Goal: Transaction & Acquisition: Book appointment/travel/reservation

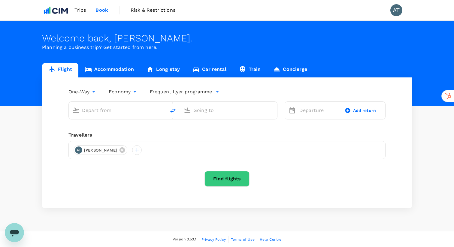
type input "roundtrip"
type input "[PERSON_NAME][GEOGRAPHIC_DATA][PERSON_NAME] (SYD)"
type input "[GEOGRAPHIC_DATA] ([PERSON_NAME])"
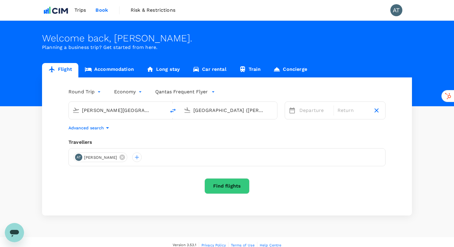
click at [227, 112] on input "[GEOGRAPHIC_DATA] ([PERSON_NAME])" at bounding box center [228, 110] width 71 height 9
click at [231, 112] on input "[GEOGRAPHIC_DATA] ([PERSON_NAME])" at bounding box center [228, 110] width 71 height 9
click at [219, 113] on input "[GEOGRAPHIC_DATA] ([PERSON_NAME])" at bounding box center [228, 110] width 71 height 9
click at [264, 106] on input "[GEOGRAPHIC_DATA] ([PERSON_NAME])" at bounding box center [228, 110] width 71 height 9
click at [223, 113] on input "[GEOGRAPHIC_DATA] ([PERSON_NAME])" at bounding box center [228, 110] width 71 height 9
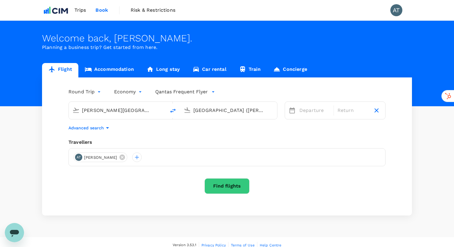
click at [185, 114] on div at bounding box center [186, 109] width 10 height 13
click at [205, 114] on input "[GEOGRAPHIC_DATA] ([PERSON_NAME])" at bounding box center [228, 110] width 71 height 9
click at [185, 111] on icon at bounding box center [187, 110] width 7 height 7
click at [173, 110] on icon "delete" at bounding box center [172, 111] width 5 height 4
type input "[GEOGRAPHIC_DATA] ([PERSON_NAME])"
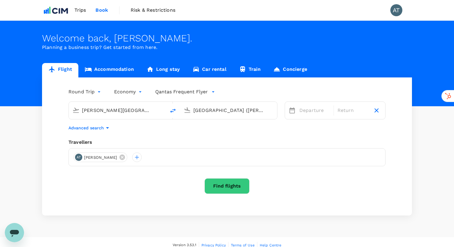
type input "[PERSON_NAME][GEOGRAPHIC_DATA][PERSON_NAME] (SYD)"
click at [173, 110] on icon "delete" at bounding box center [172, 111] width 5 height 4
type input "[PERSON_NAME][GEOGRAPHIC_DATA][PERSON_NAME] (SYD)"
type input "[GEOGRAPHIC_DATA] ([PERSON_NAME])"
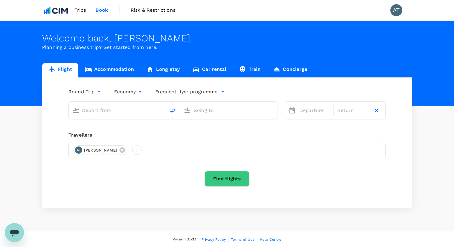
type input "[PERSON_NAME][GEOGRAPHIC_DATA][PERSON_NAME] (SYD)"
type input "[GEOGRAPHIC_DATA] ([PERSON_NAME])"
type input "[PERSON_NAME][GEOGRAPHIC_DATA][PERSON_NAME] (SYD)"
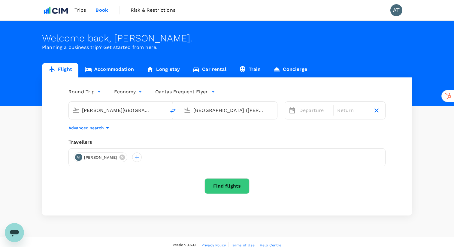
click at [217, 113] on input "[GEOGRAPHIC_DATA] ([PERSON_NAME])" at bounding box center [228, 110] width 71 height 9
click at [224, 111] on input "[GEOGRAPHIC_DATA] ([PERSON_NAME])" at bounding box center [228, 110] width 71 height 9
click at [254, 111] on input "[GEOGRAPHIC_DATA] ([PERSON_NAME])" at bounding box center [228, 110] width 71 height 9
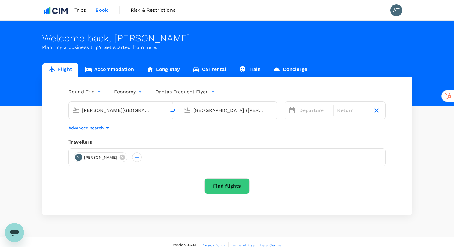
click at [254, 111] on input "[GEOGRAPHIC_DATA] ([PERSON_NAME])" at bounding box center [228, 110] width 71 height 9
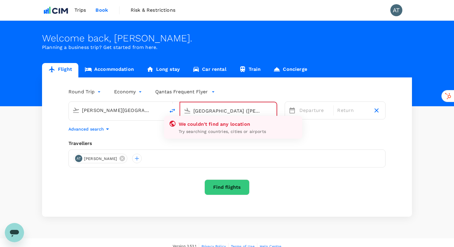
type input "Melbourne (ME"
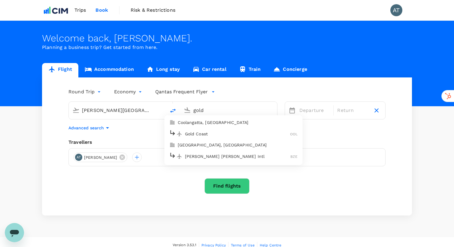
click at [234, 131] on p "Gold Coast" at bounding box center [237, 134] width 105 height 6
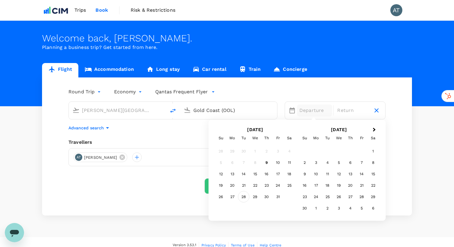
type input "Gold Coast (OOL)"
click at [245, 197] on div "28" at bounding box center [243, 196] width 11 height 11
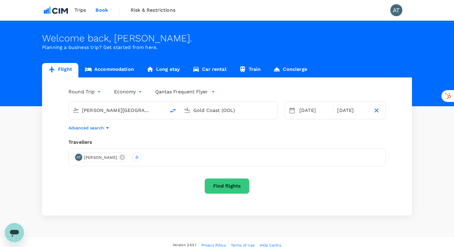
click at [234, 190] on button "Find flights" at bounding box center [227, 186] width 45 height 16
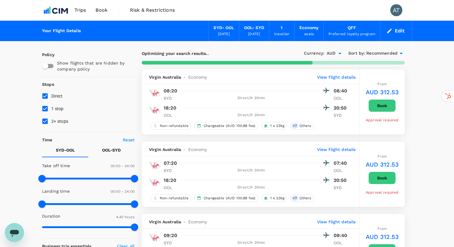
type input "295"
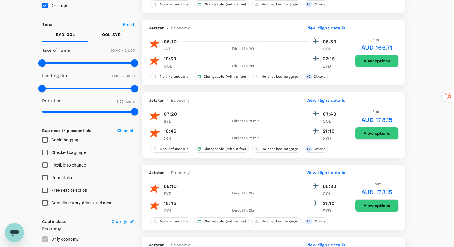
scroll to position [103, 0]
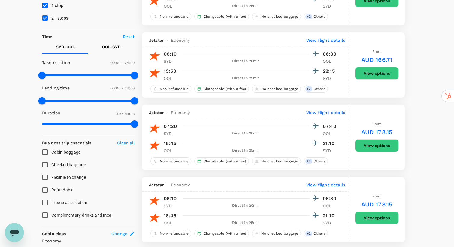
click at [119, 50] on p "OOL - SYD" at bounding box center [111, 47] width 19 height 6
type input "930"
drag, startPoint x: 45, startPoint y: 74, endPoint x: 101, endPoint y: 80, distance: 56.6
click at [101, 79] on span at bounding box center [101, 75] width 7 height 7
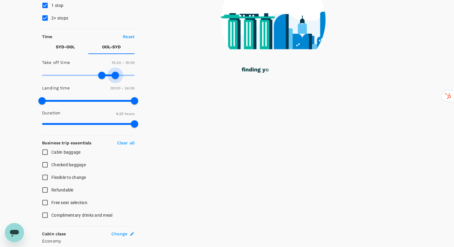
type input "1080"
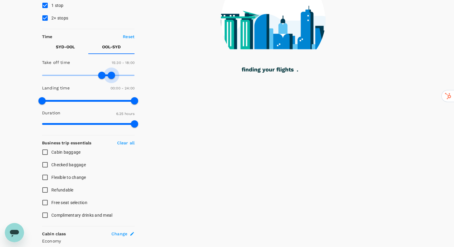
drag, startPoint x: 130, startPoint y: 74, endPoint x: 112, endPoint y: 75, distance: 18.0
click at [112, 75] on span at bounding box center [111, 75] width 7 height 7
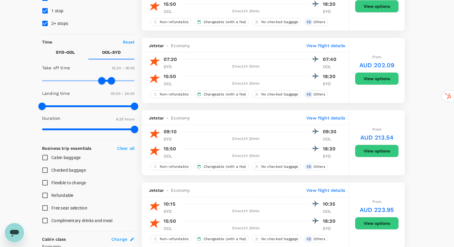
scroll to position [109, 0]
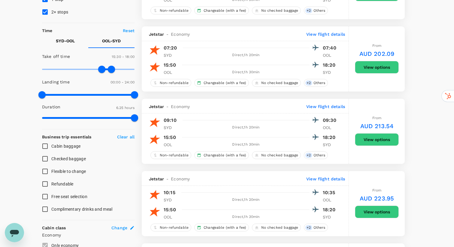
click at [378, 141] on button "View options" at bounding box center [377, 139] width 44 height 13
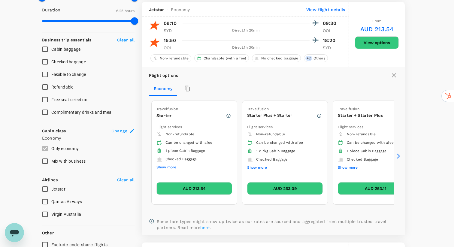
scroll to position [209, 0]
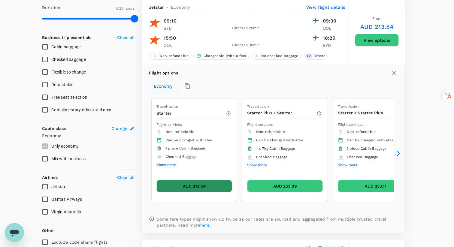
click at [196, 187] on button "AUD 213.54" at bounding box center [194, 186] width 76 height 13
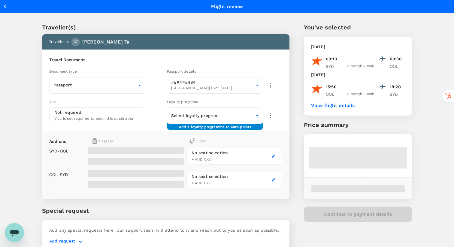
click at [275, 156] on icon "button" at bounding box center [274, 156] width 4 height 4
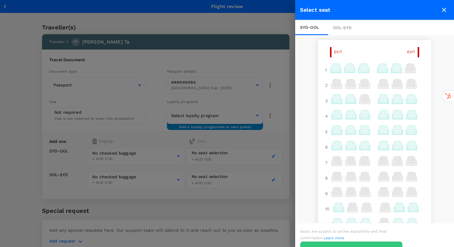
click at [367, 69] on icon at bounding box center [364, 68] width 8 height 8
click at [383, 69] on icon at bounding box center [383, 68] width 8 height 8
click at [413, 55] on div "Exit" at bounding box center [413, 52] width 12 height 10
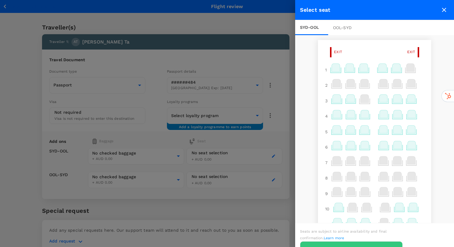
click at [414, 49] on span "Exit" at bounding box center [411, 52] width 8 height 6
click at [413, 51] on span "Exit" at bounding box center [411, 52] width 8 height 6
click at [443, 8] on icon "close" at bounding box center [444, 9] width 7 height 7
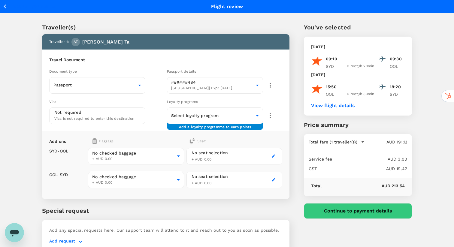
scroll to position [28, 0]
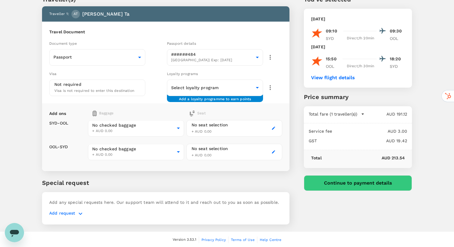
click at [343, 184] on button "Continue to payment details" at bounding box center [358, 183] width 108 height 16
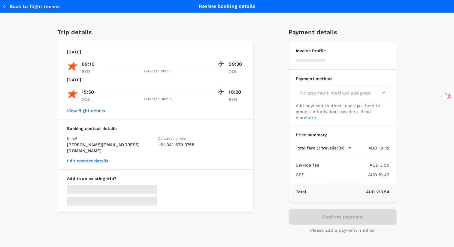
type input "9d51951c-1a73-4063-93b0-e8c00ed88a55"
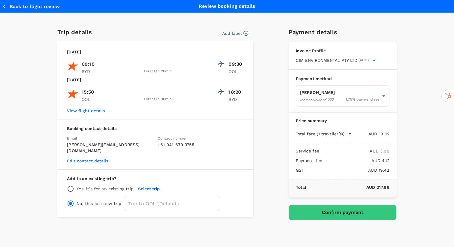
click at [316, 216] on button "Confirm payment" at bounding box center [343, 213] width 108 height 16
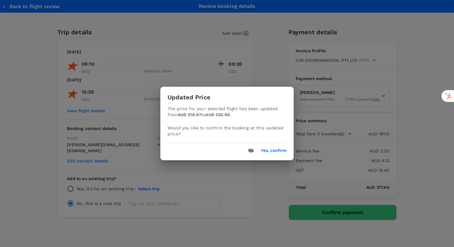
click at [250, 151] on button "No" at bounding box center [250, 150] width 5 height 5
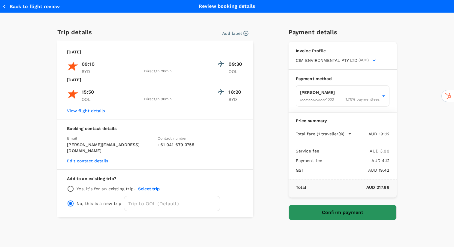
click at [350, 216] on button "Confirm payment" at bounding box center [343, 213] width 108 height 16
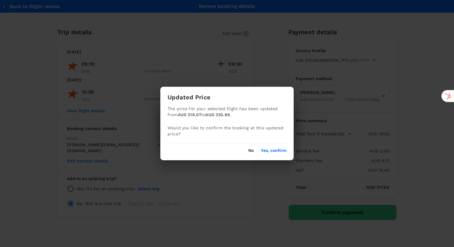
click at [283, 154] on div "Updated Price The price for your selected flight has been updated from AUD 218.…" at bounding box center [226, 124] width 133 height 74
click at [281, 151] on button "Yes, confirm" at bounding box center [274, 150] width 26 height 5
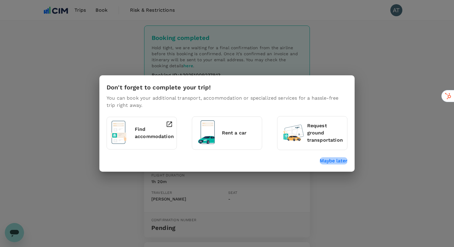
click at [337, 162] on p "Maybe later" at bounding box center [334, 160] width 28 height 7
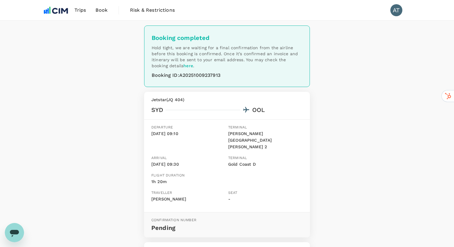
click at [83, 10] on span "Trips" at bounding box center [80, 10] width 12 height 7
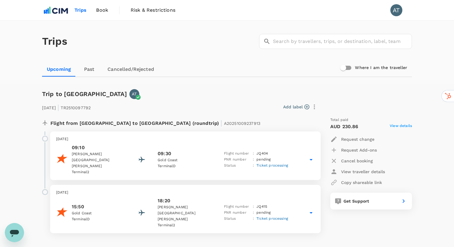
click at [357, 161] on p "Cancel booking" at bounding box center [357, 161] width 32 height 6
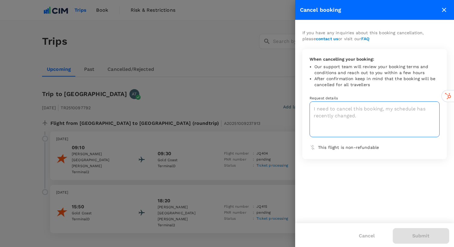
click at [356, 113] on textarea at bounding box center [375, 120] width 130 height 36
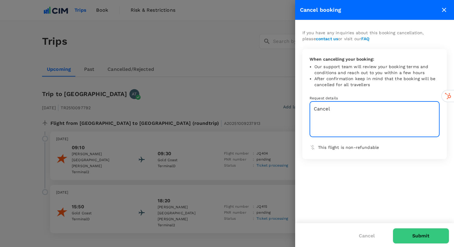
type textarea "Cancel"
click at [430, 237] on button "Submit" at bounding box center [421, 236] width 56 height 16
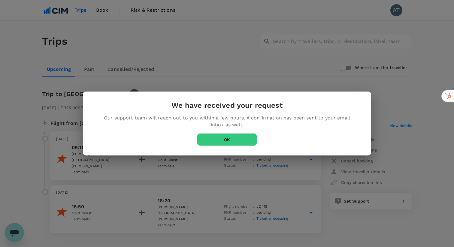
click at [233, 138] on button "OK" at bounding box center [227, 139] width 60 height 13
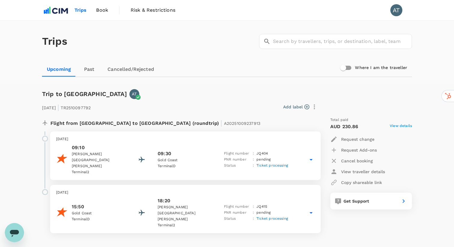
click at [236, 84] on div "Trip to Coolangatta AT 28 Oct 2025 | TR2510097792 Add label Flight from Austral…" at bounding box center [224, 166] width 375 height 173
click at [184, 67] on div "Upcoming Past Cancelled/Rejected" at bounding box center [227, 69] width 370 height 14
click at [261, 20] on div "Trips Book Risk & Restrictions AT" at bounding box center [227, 10] width 370 height 20
click at [233, 15] on div "Trips Book Risk & Restrictions AT" at bounding box center [227, 10] width 370 height 20
